Goal: Task Accomplishment & Management: Use online tool/utility

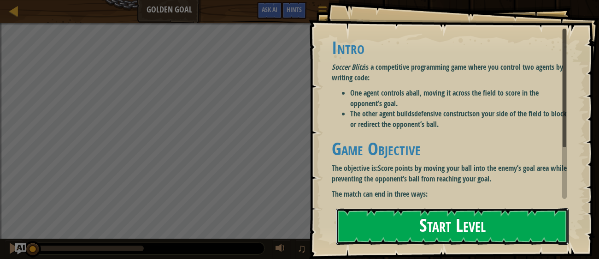
click at [376, 232] on button "Start Level" at bounding box center [452, 226] width 233 height 36
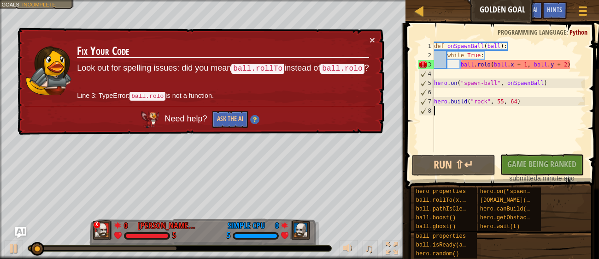
click at [376, 39] on div "× Fix Your Code Look out for spelling issues: did you mean ball.rollTo instead …" at bounding box center [200, 81] width 369 height 107
click at [372, 40] on button "×" at bounding box center [373, 40] width 6 height 10
